Goal: Information Seeking & Learning: Stay updated

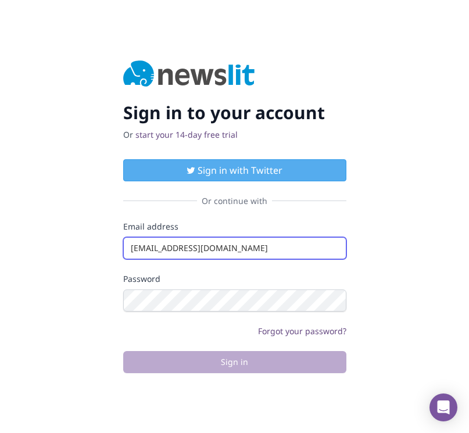
type input "info@startingupgood.info"
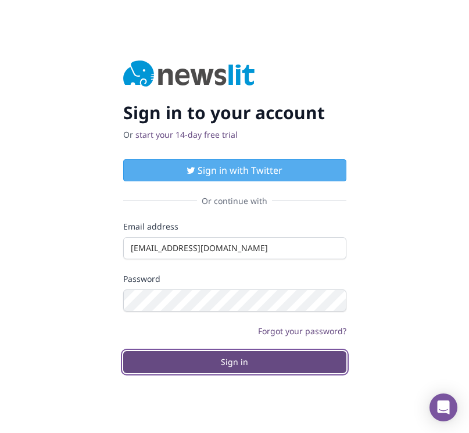
click at [234, 362] on button "Sign in" at bounding box center [234, 362] width 223 height 22
